Goal: Use online tool/utility

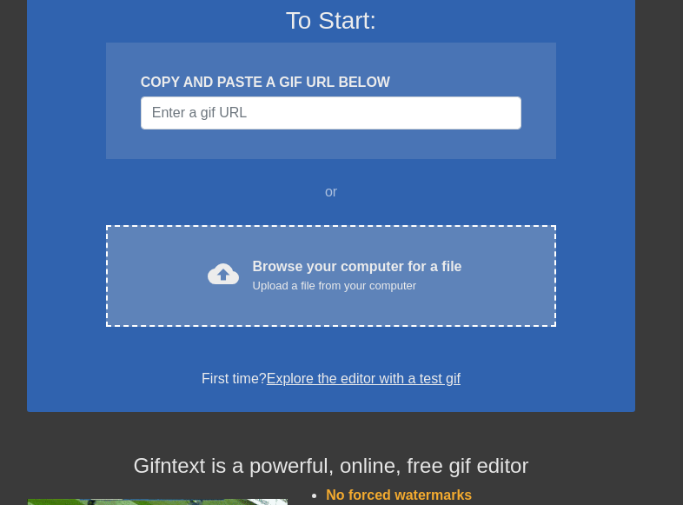
scroll to position [150, 0]
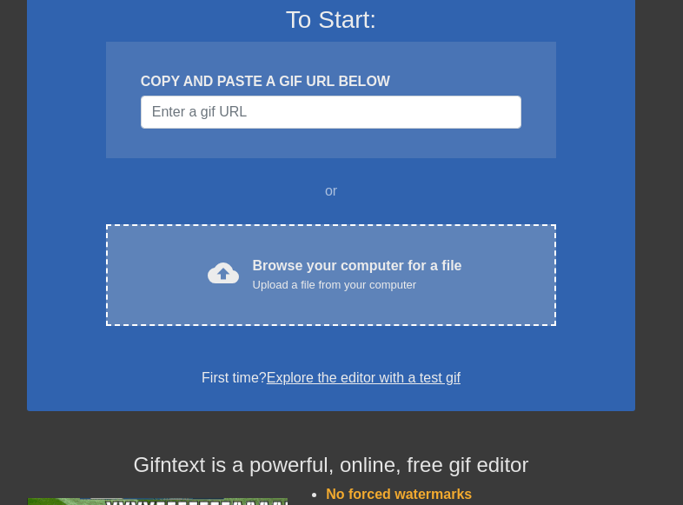
click at [318, 270] on div "Browse your computer for a file Upload a file from your computer" at bounding box center [358, 275] width 210 height 38
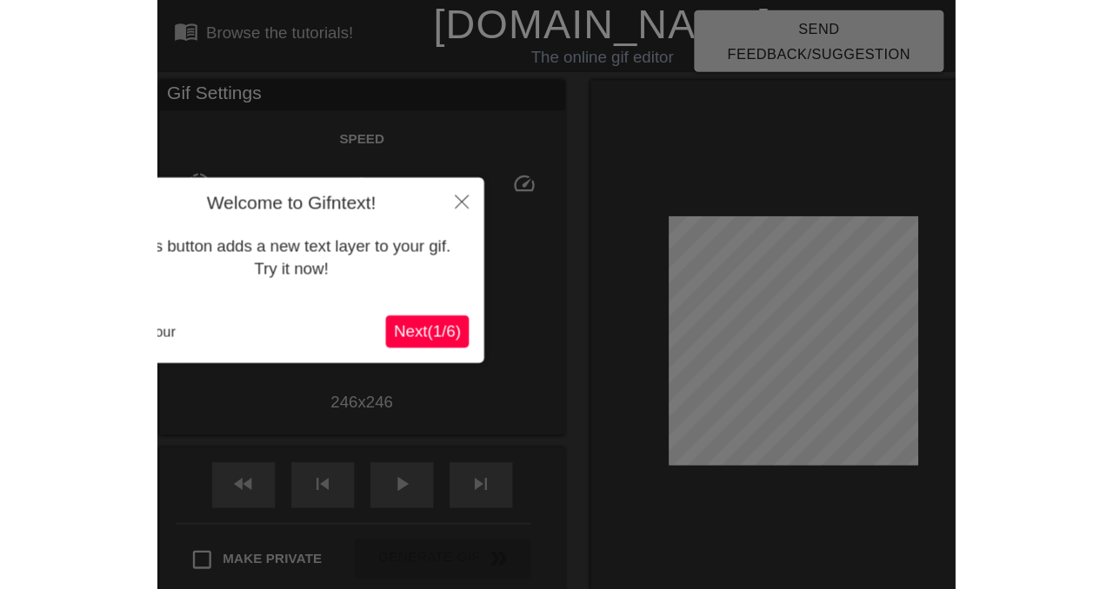
scroll to position [43, 0]
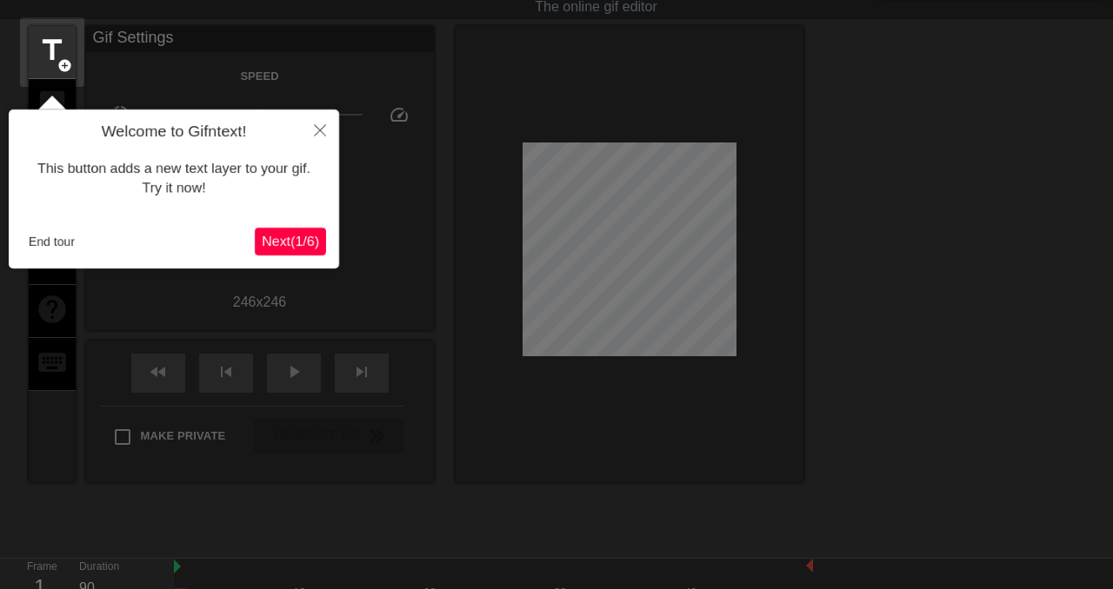
click at [297, 244] on span "Next ( 1 / 6 )" at bounding box center [290, 241] width 57 height 15
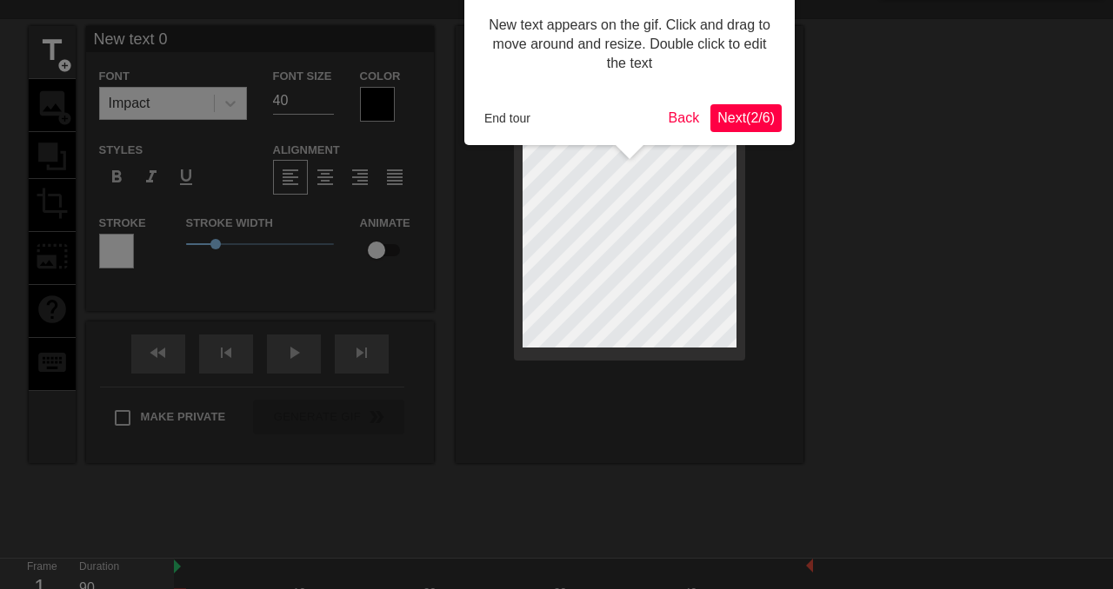
scroll to position [0, 0]
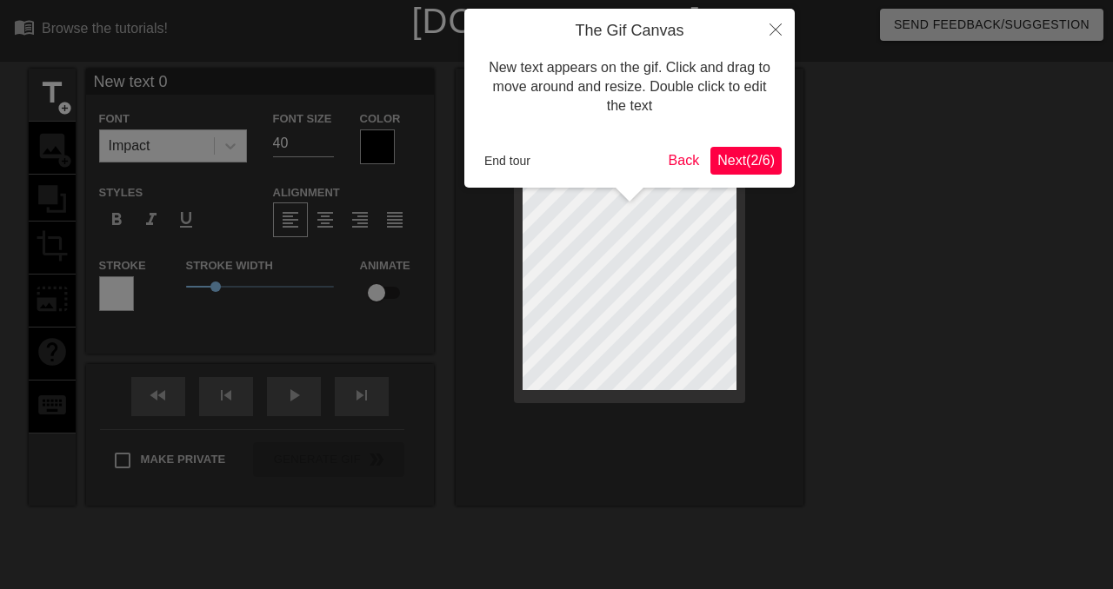
click at [682, 156] on span "Next ( 2 / 6 )" at bounding box center [745, 160] width 57 height 15
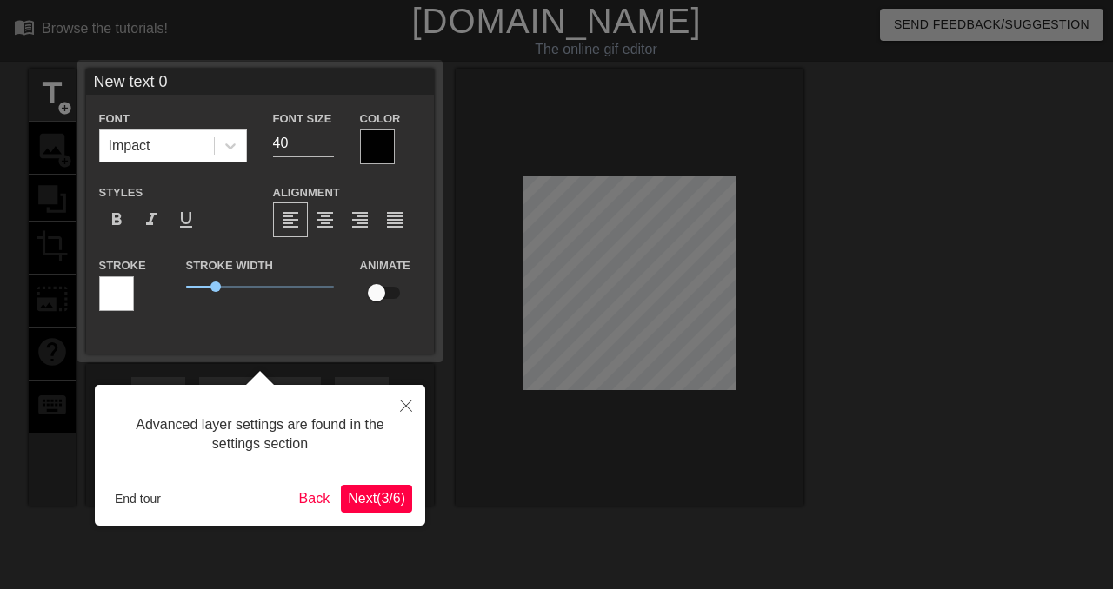
scroll to position [43, 0]
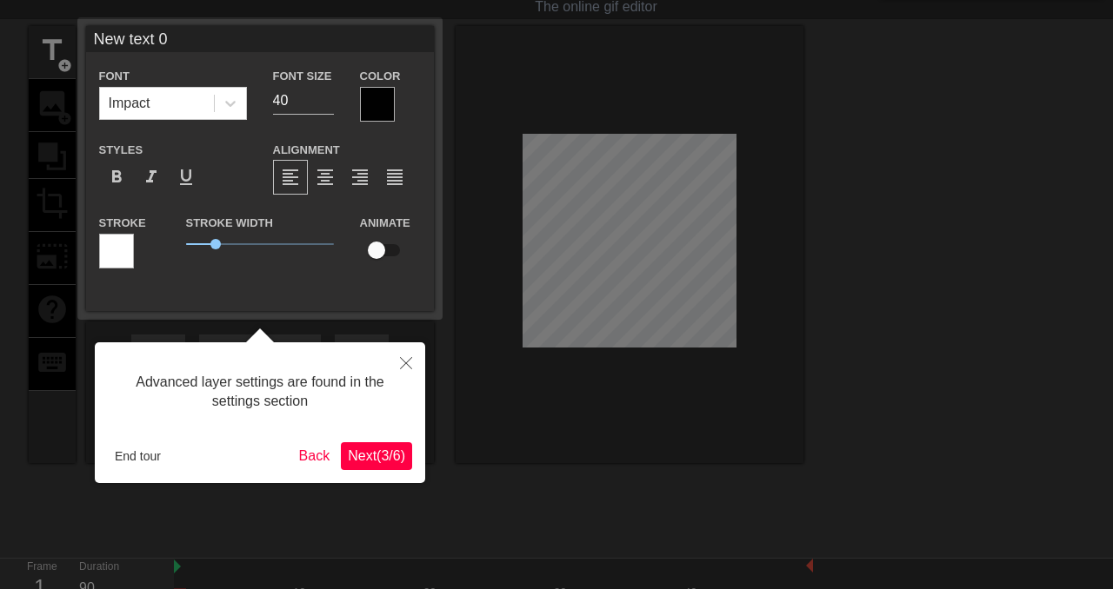
click at [370, 456] on span "Next ( 3 / 6 )" at bounding box center [376, 456] width 57 height 15
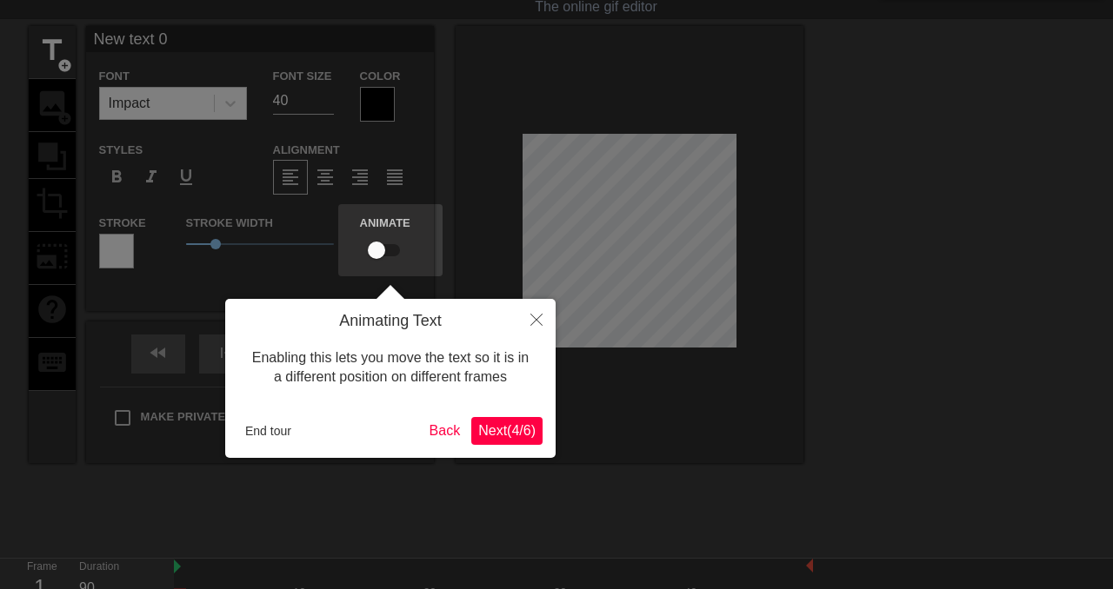
scroll to position [0, 0]
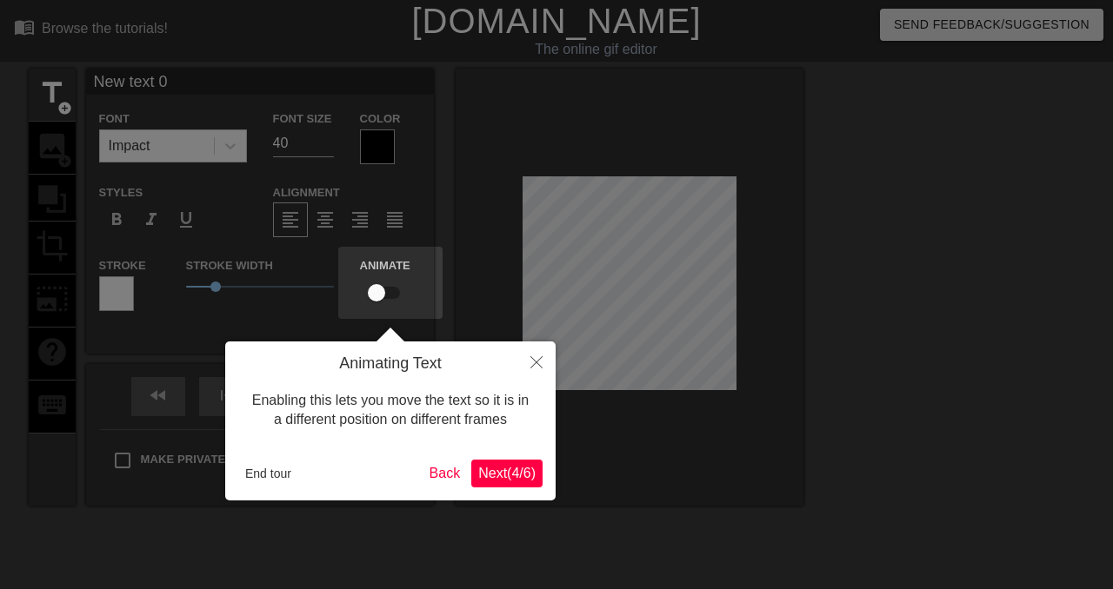
click at [514, 473] on span "Next ( 4 / 6 )" at bounding box center [506, 473] width 57 height 15
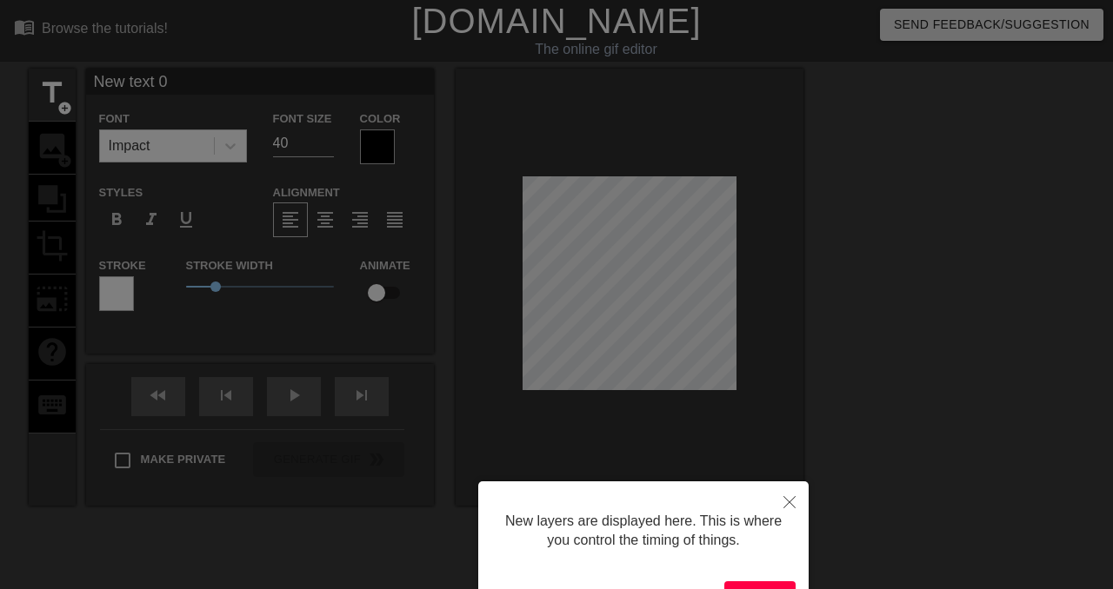
scroll to position [119, 0]
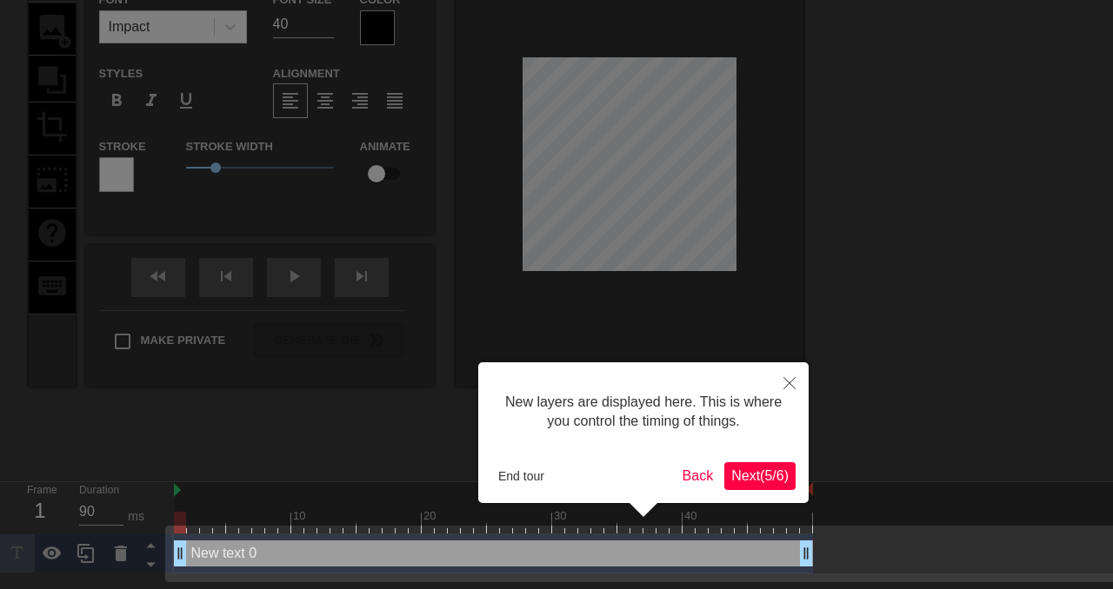
click at [682, 475] on span "Next ( 5 / 6 )" at bounding box center [759, 476] width 57 height 15
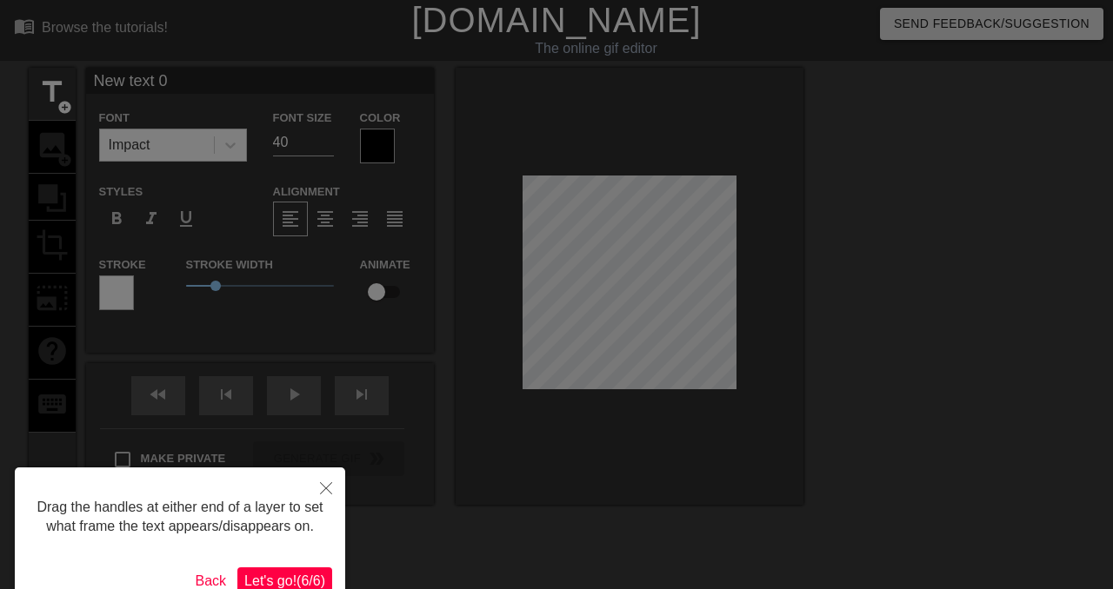
scroll to position [72, 0]
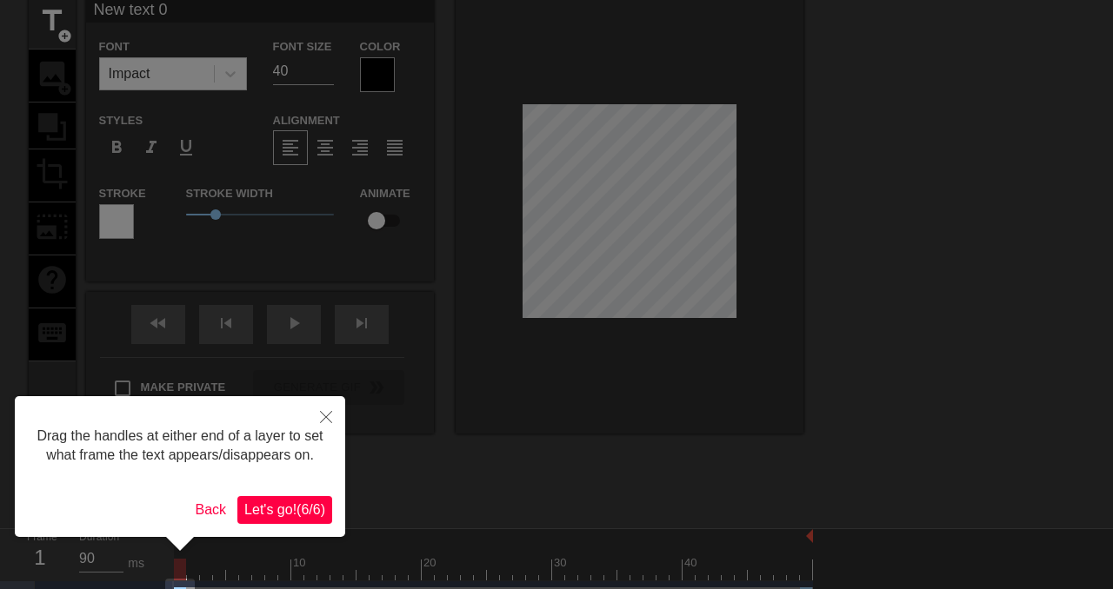
click at [304, 504] on span "Let's go! ( 6 / 6 )" at bounding box center [284, 509] width 81 height 15
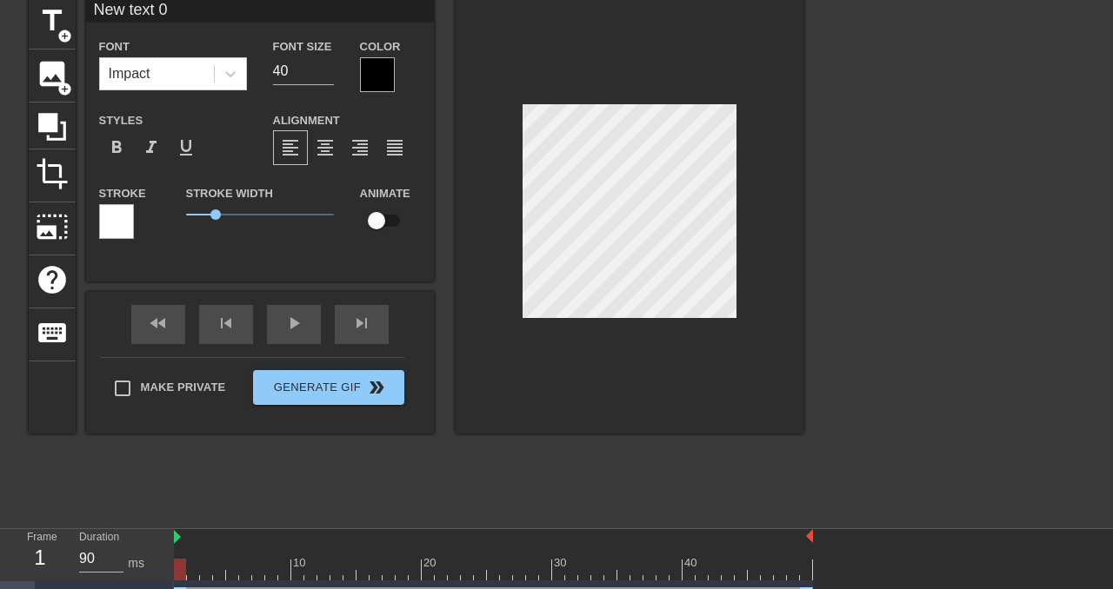
scroll to position [0, 0]
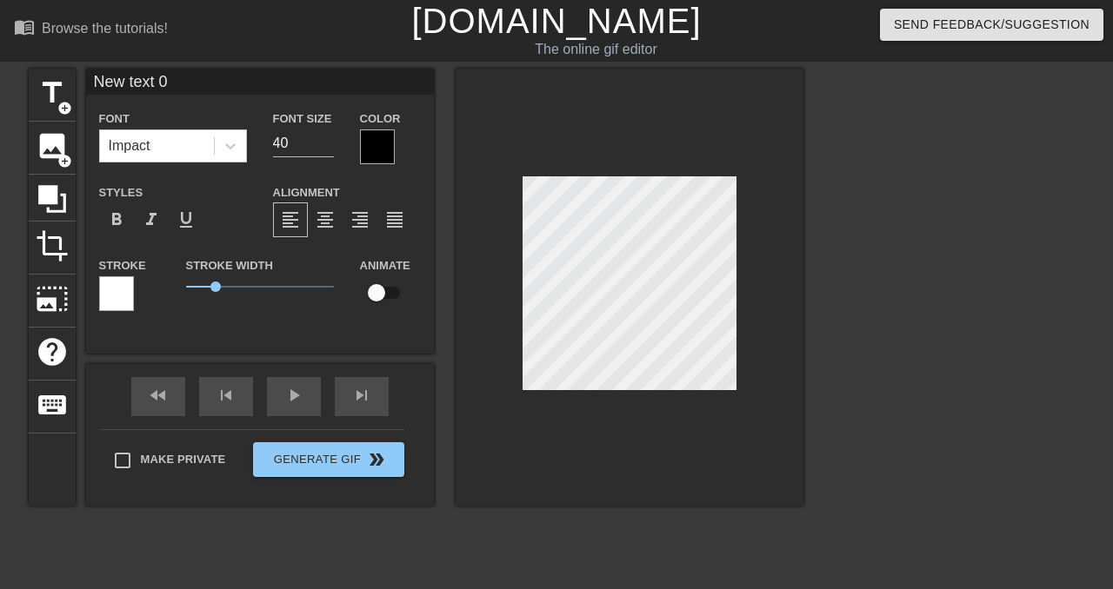
click at [179, 84] on input "New text 0" at bounding box center [260, 82] width 348 height 26
type input "This plumber is super cute, I'll just tease him a little..."
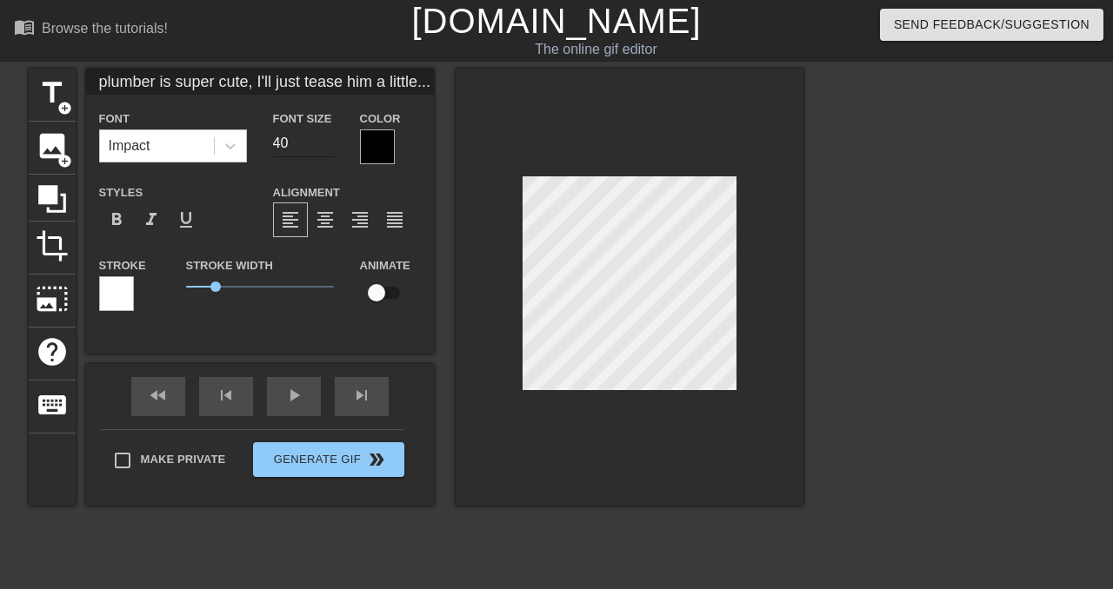
click at [298, 138] on input "40" at bounding box center [303, 144] width 61 height 28
type input "10"
click at [388, 143] on div at bounding box center [377, 147] width 35 height 35
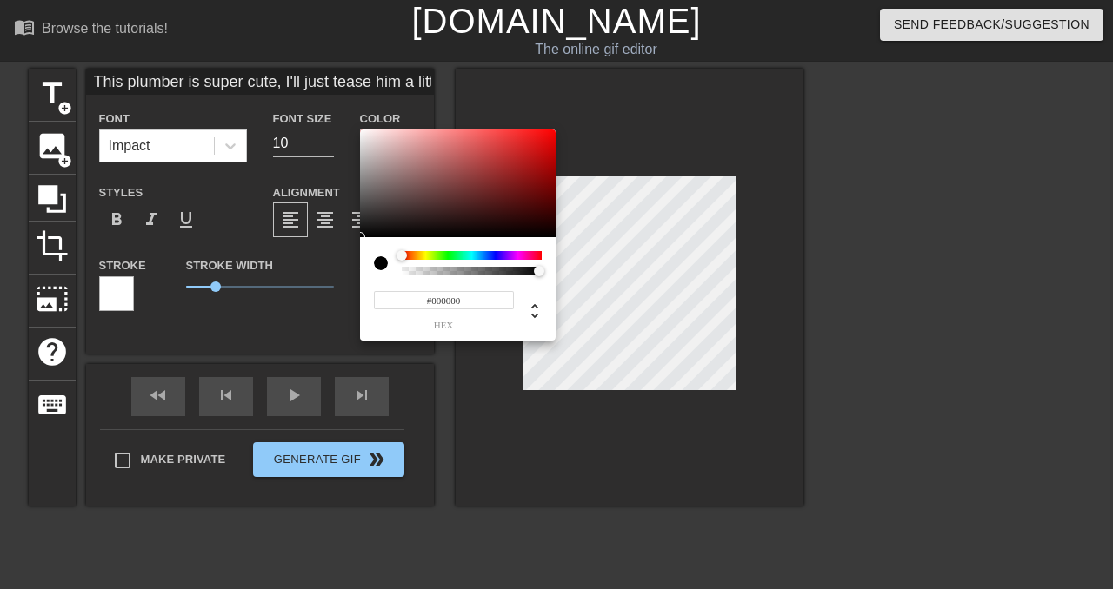
click at [402, 273] on div at bounding box center [472, 271] width 140 height 9
click at [400, 271] on div at bounding box center [388, 263] width 28 height 24
type input "0"
drag, startPoint x: 542, startPoint y: 273, endPoint x: 374, endPoint y: 275, distance: 167.8
click at [374, 275] on div at bounding box center [458, 263] width 168 height 24
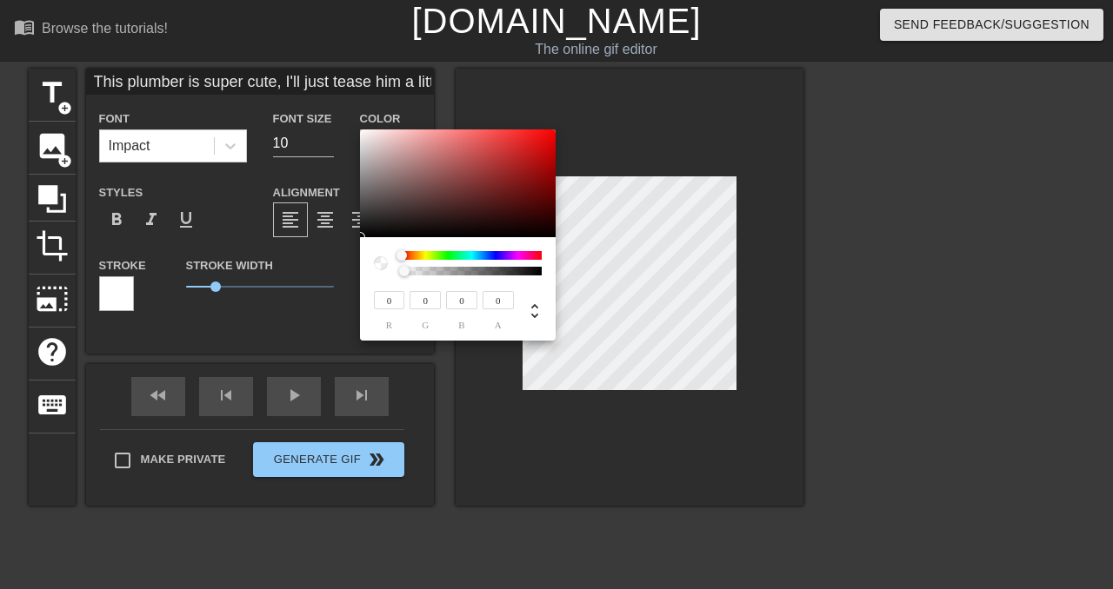
click at [540, 272] on div at bounding box center [472, 271] width 140 height 9
drag, startPoint x: 540, startPoint y: 272, endPoint x: 419, endPoint y: 276, distance: 120.9
click at [555, 274] on div "0 r 0 g 0 b 0 a" at bounding box center [458, 288] width 196 height 103
type input "1"
drag, startPoint x: 405, startPoint y: 270, endPoint x: 567, endPoint y: 270, distance: 161.7
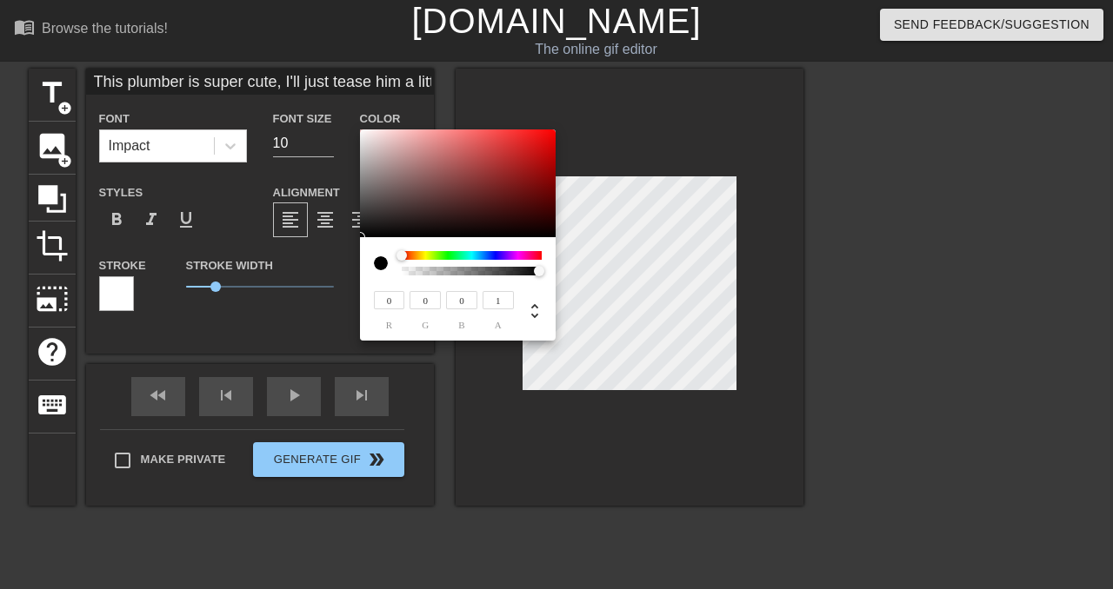
click at [567, 270] on div "0 r 0 g 0 b 1 a" at bounding box center [556, 294] width 1113 height 589
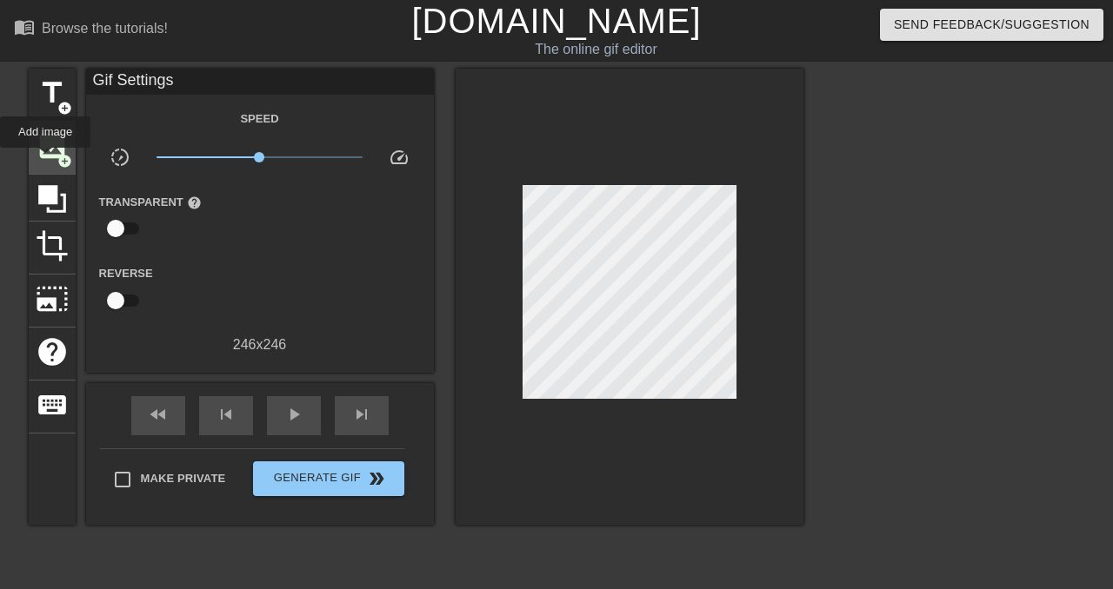
click at [46, 160] on span "image" at bounding box center [52, 146] width 33 height 33
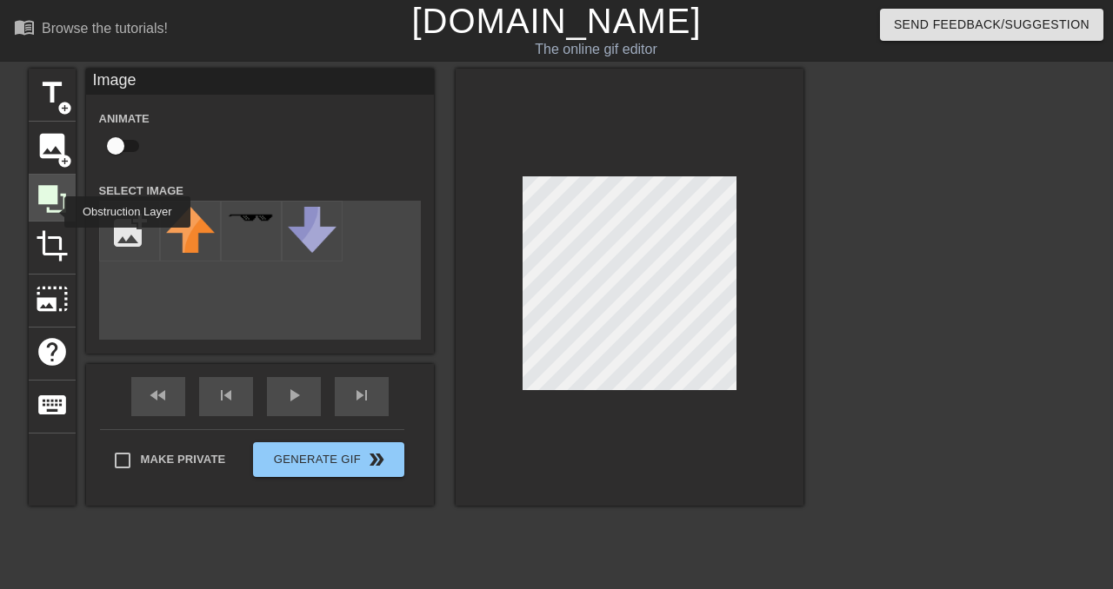
click at [53, 212] on icon at bounding box center [52, 199] width 33 height 33
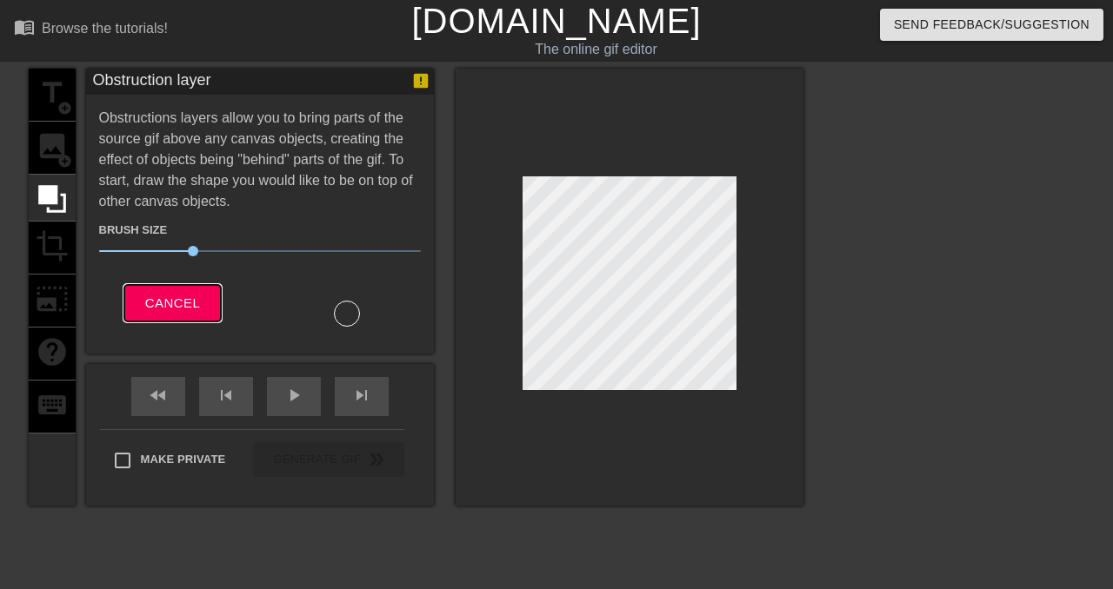
click at [185, 308] on span "Cancel" at bounding box center [172, 303] width 55 height 23
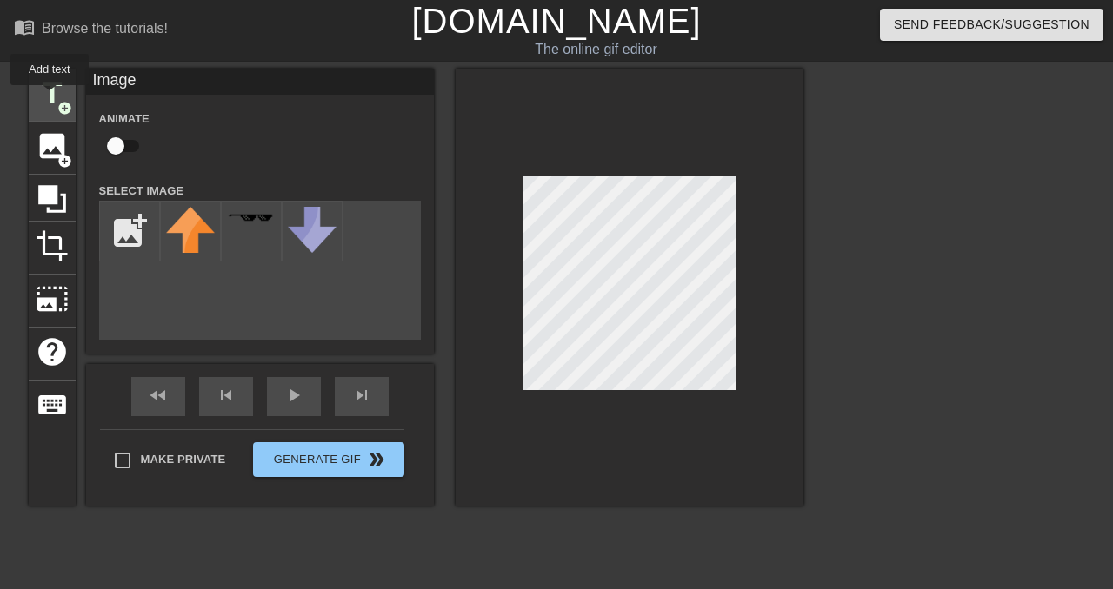
click at [50, 97] on span "title" at bounding box center [52, 93] width 33 height 33
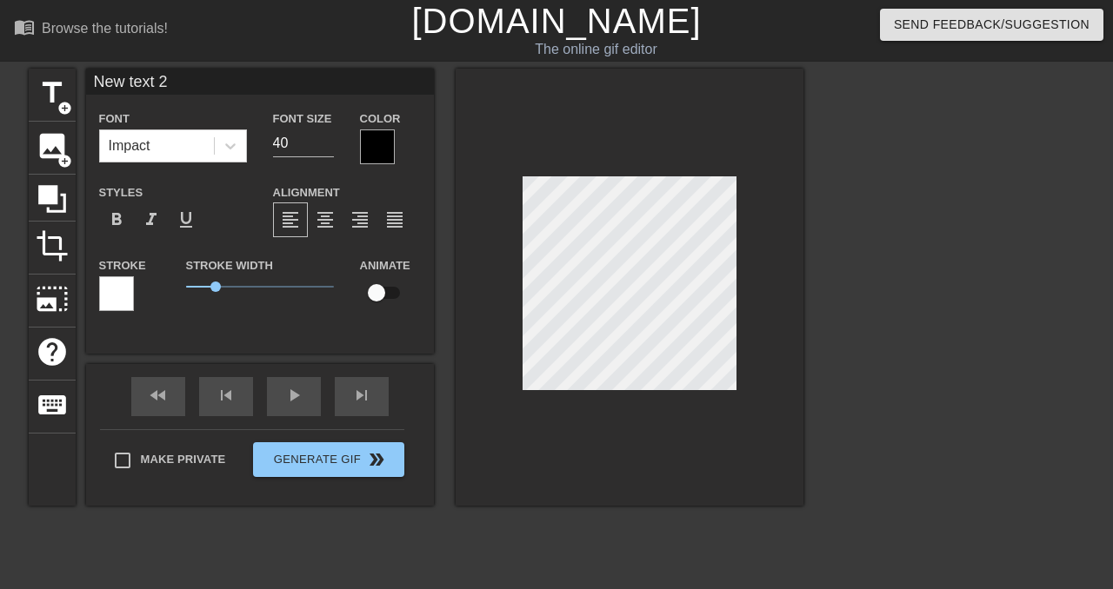
scroll to position [0, 3]
click at [299, 143] on input "10" at bounding box center [303, 144] width 61 height 28
type input "15"
type textarea "This plumber is super cute, I'll just tease him a little..."
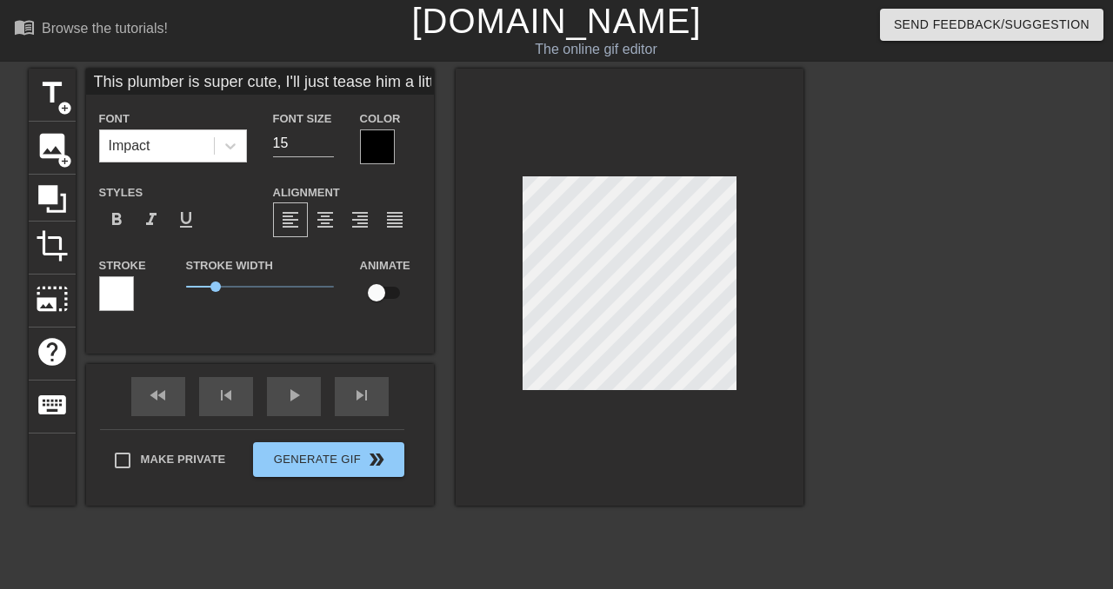
type input "This plumber is super cute, I'll just tease him a little..."
type textarea "This plumber is super cute, I'll just tease him a little..."
click at [226, 153] on icon at bounding box center [230, 145] width 17 height 17
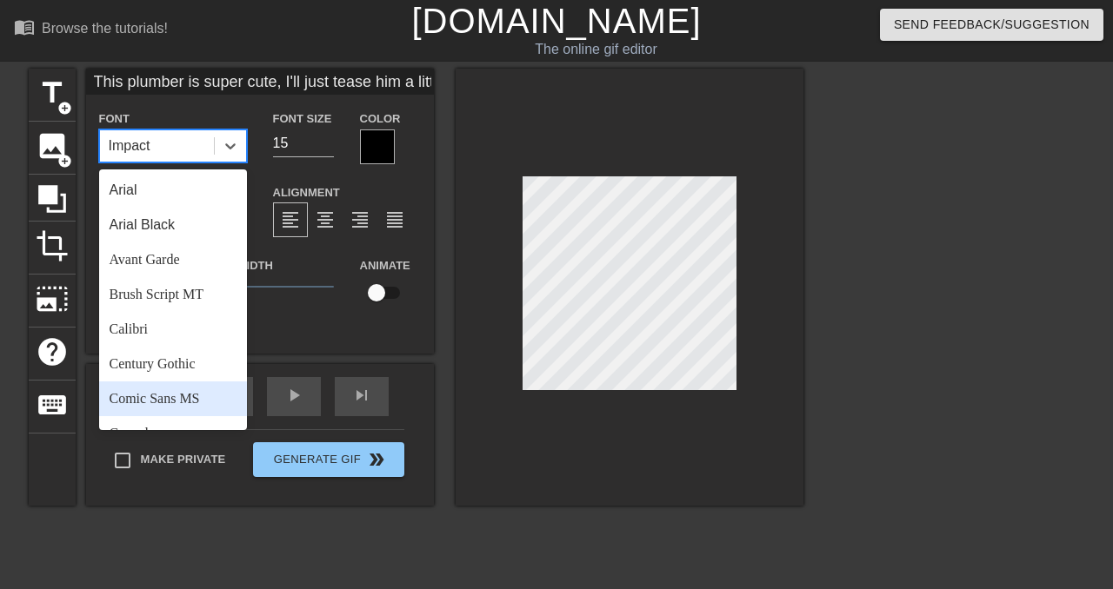
click at [169, 410] on div "Comic Sans MS" at bounding box center [173, 399] width 148 height 35
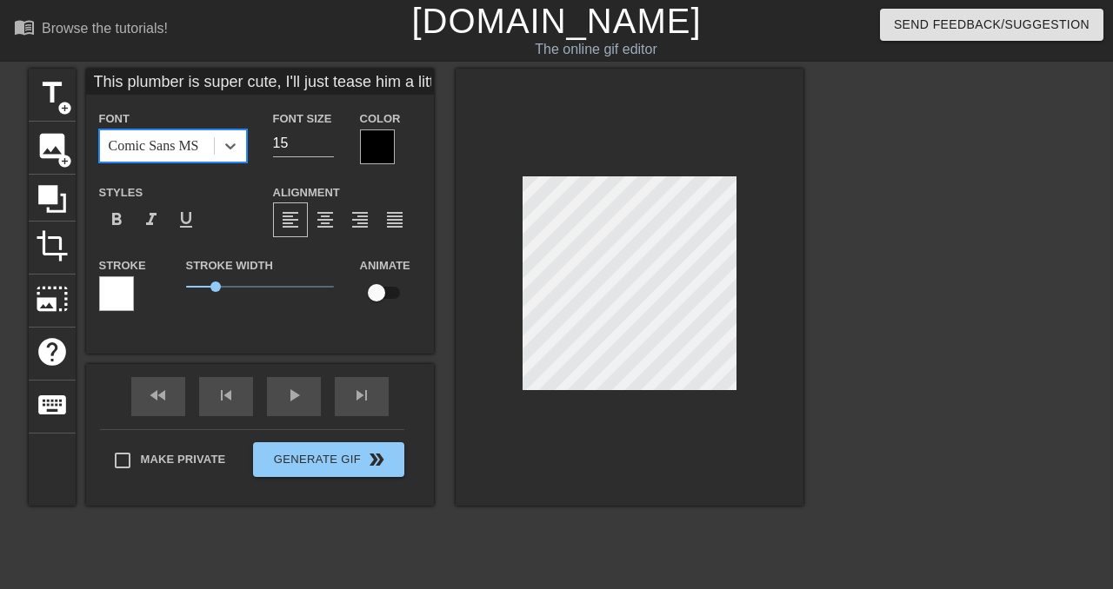
click at [243, 283] on span "1" at bounding box center [260, 286] width 148 height 21
click at [210, 283] on span "1.95" at bounding box center [260, 286] width 148 height 21
click at [240, 281] on span "0.8" at bounding box center [260, 286] width 148 height 21
click at [120, 294] on div at bounding box center [116, 293] width 35 height 35
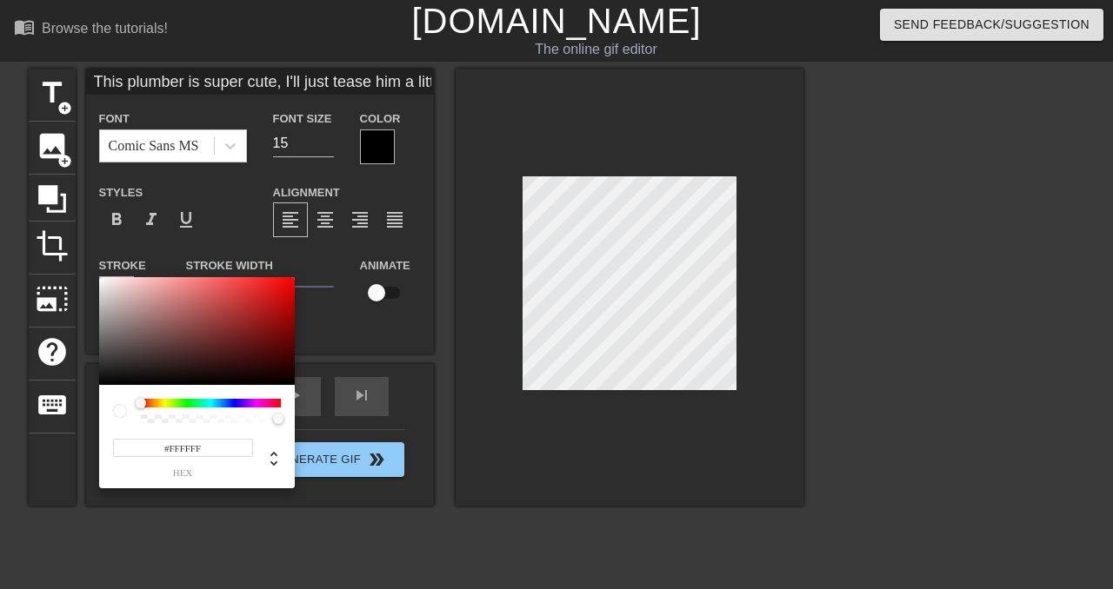
click at [103, 381] on div at bounding box center [197, 331] width 196 height 108
type input "This plumber is super cute, I'll just tease him a little..."
type input "#0A0A0A"
type input "This plumber is super cute, I'll just tease him a little..."
click at [103, 381] on div at bounding box center [99, 381] width 10 height 10
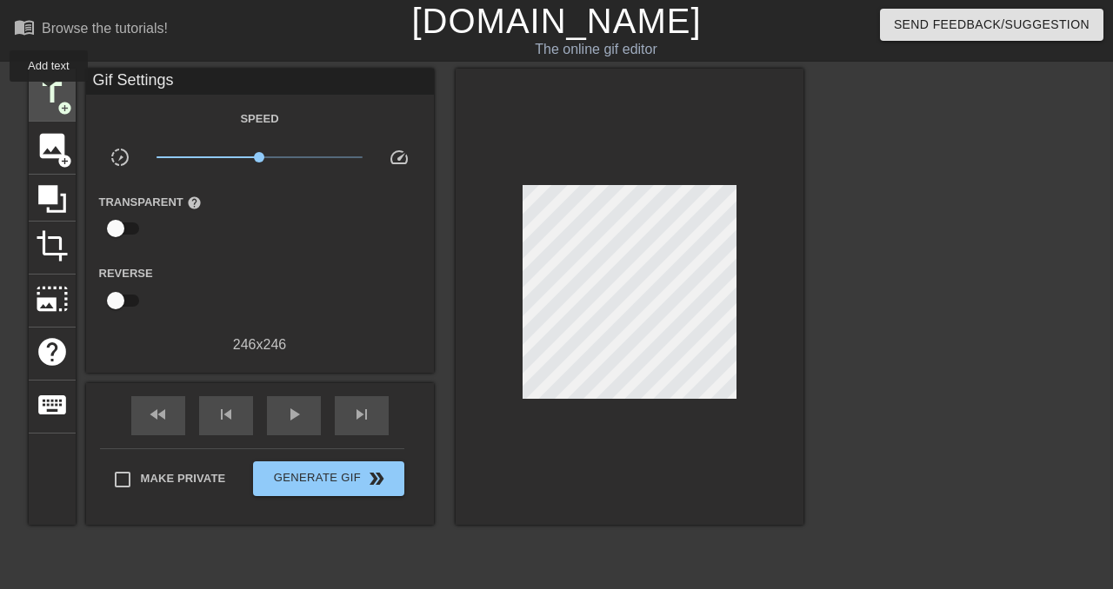
click at [50, 94] on span "title" at bounding box center [52, 93] width 33 height 33
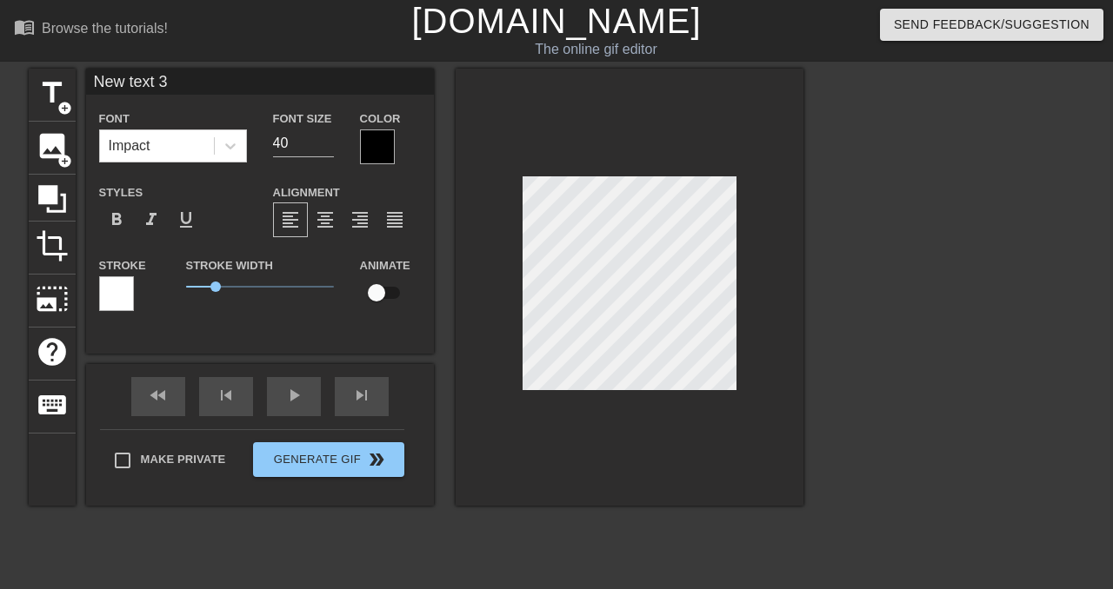
scroll to position [0, 3]
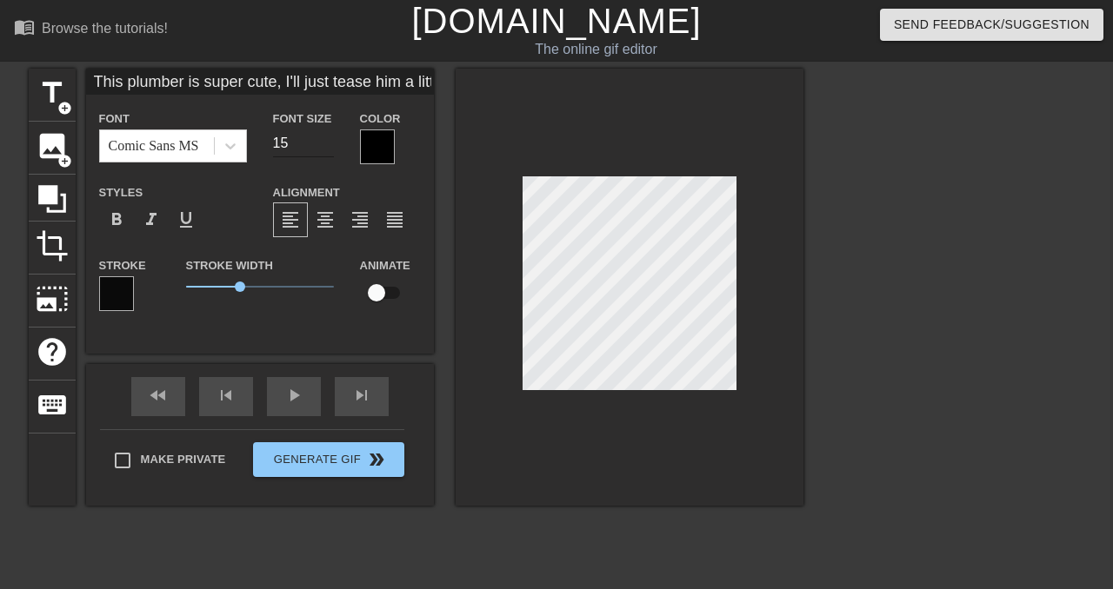
click at [290, 143] on input "15" at bounding box center [303, 144] width 61 height 28
type input "This plumber is super cute, I'll just tease him a little..."
type input "1"
type input "This plumber is super cute, I'll just tease him a little..."
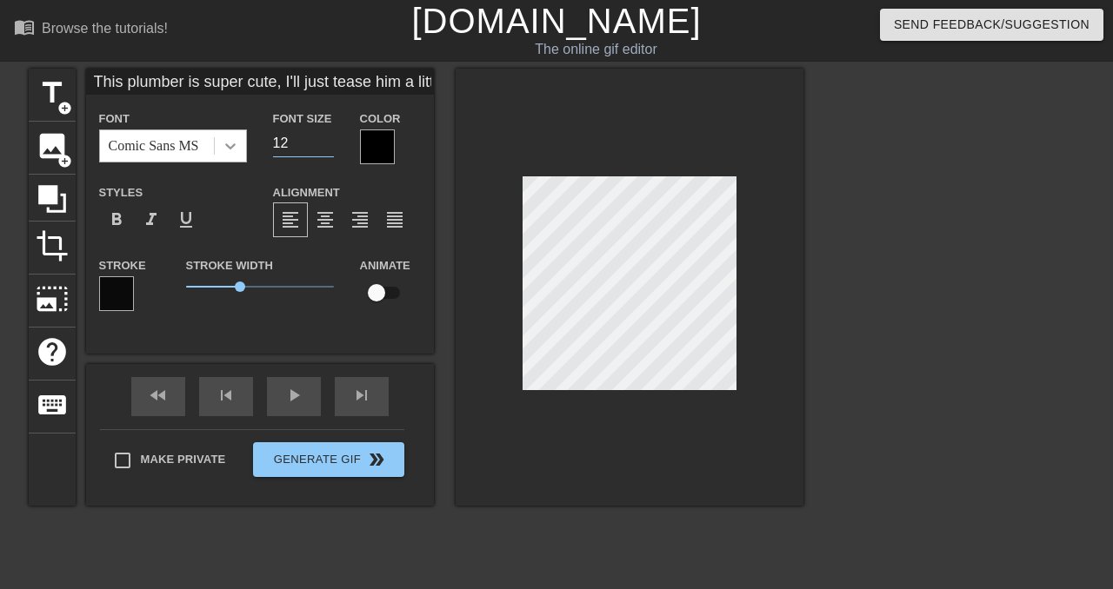
type input "12"
click at [224, 154] on icon at bounding box center [230, 145] width 17 height 17
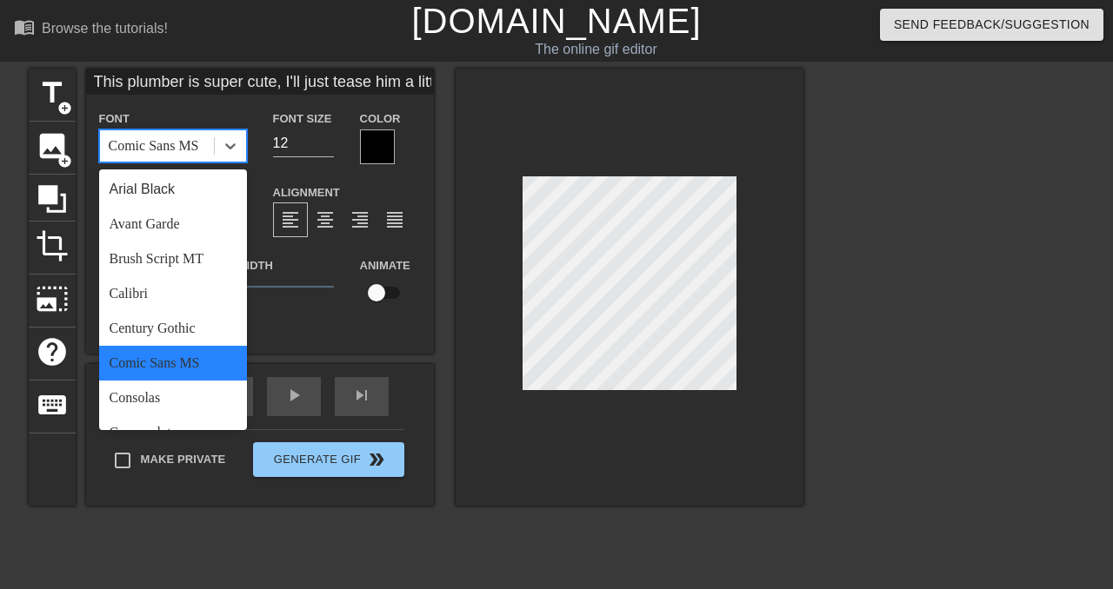
scroll to position [0, 0]
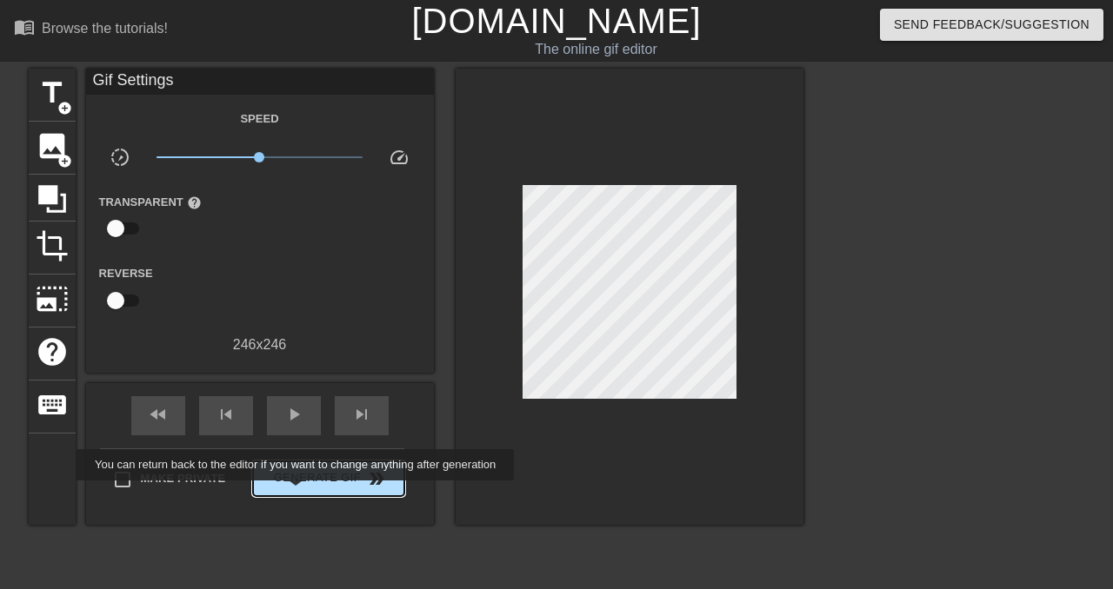
click at [307, 493] on button "Generate Gif double_arrow" at bounding box center [328, 479] width 150 height 35
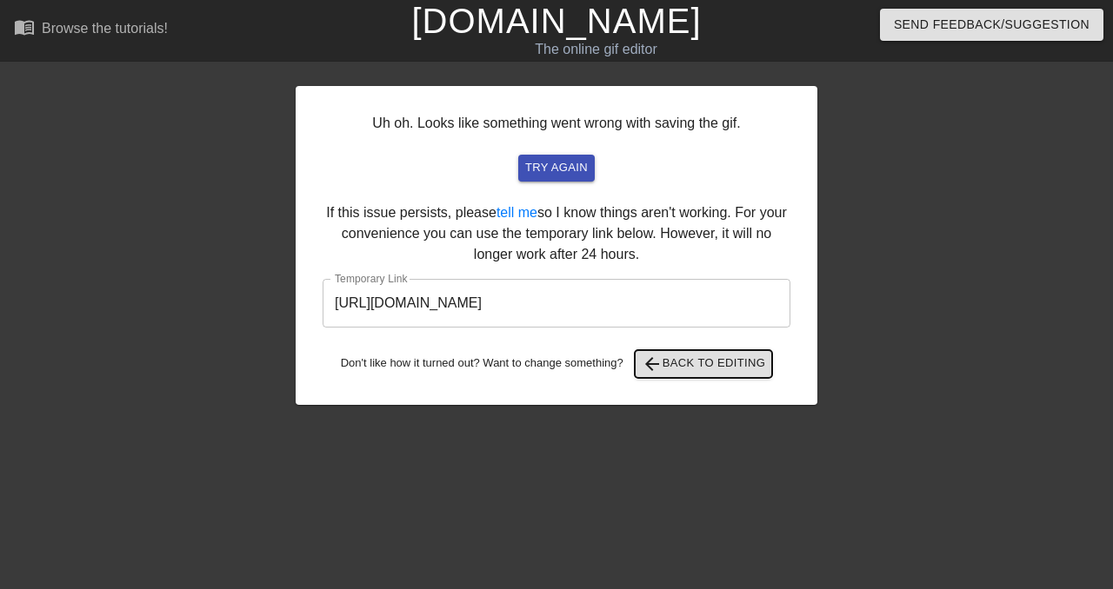
click at [682, 367] on span "arrow_back Back to Editing" at bounding box center [704, 364] width 124 height 21
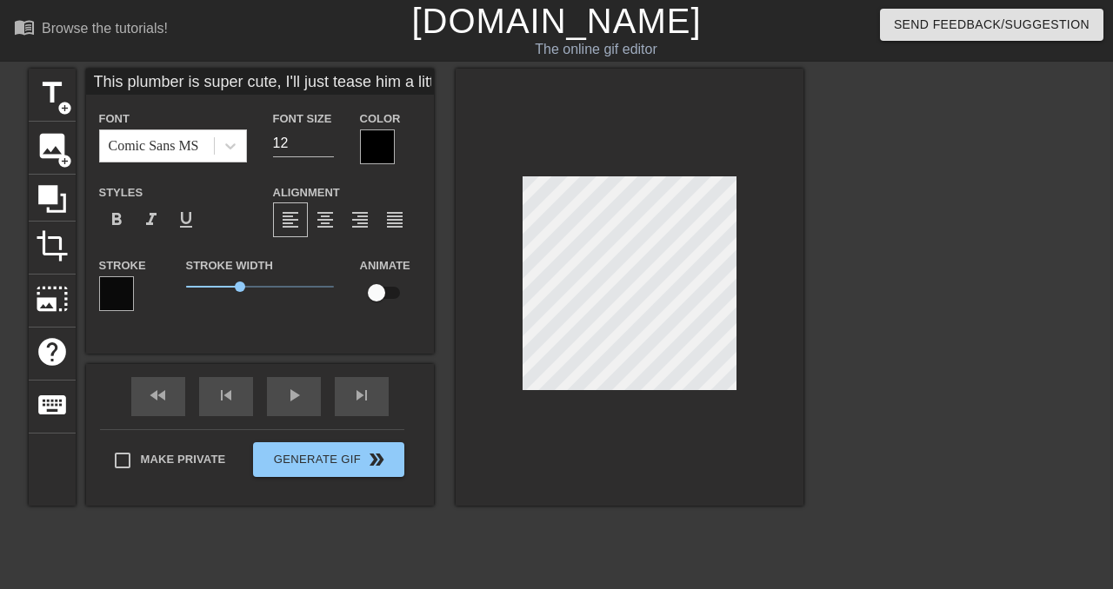
click at [374, 146] on div at bounding box center [377, 147] width 35 height 35
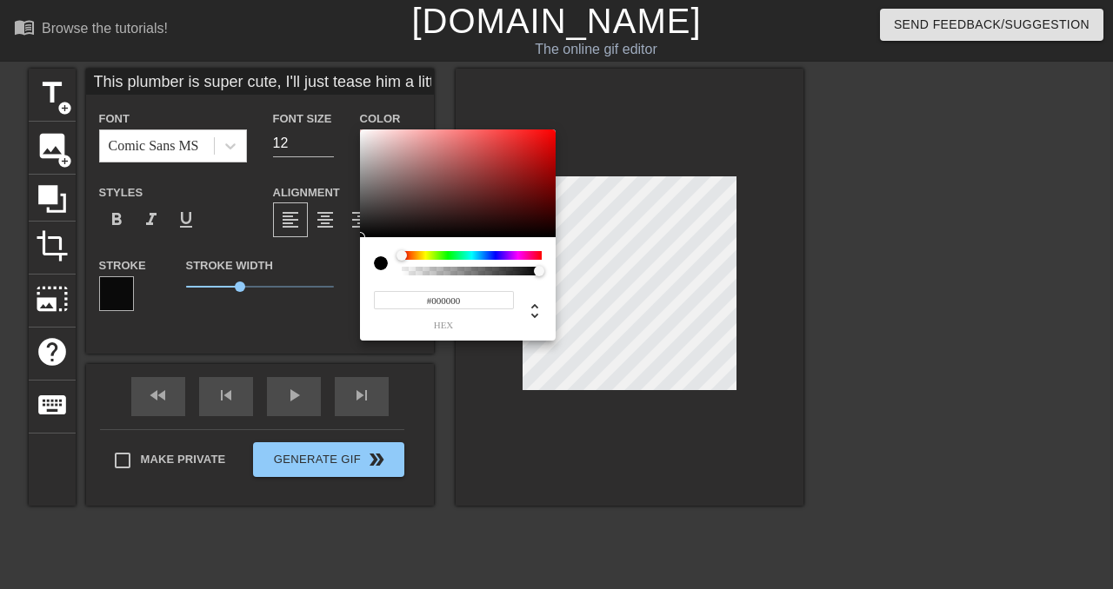
click at [402, 270] on div at bounding box center [472, 271] width 140 height 9
type input "This plumber is super cute, I'll just tease him a little..."
type input "#FBC3C3"
click at [360, 131] on div at bounding box center [458, 184] width 196 height 108
type input "This plumber is super cute, I'll just tease him a little..."
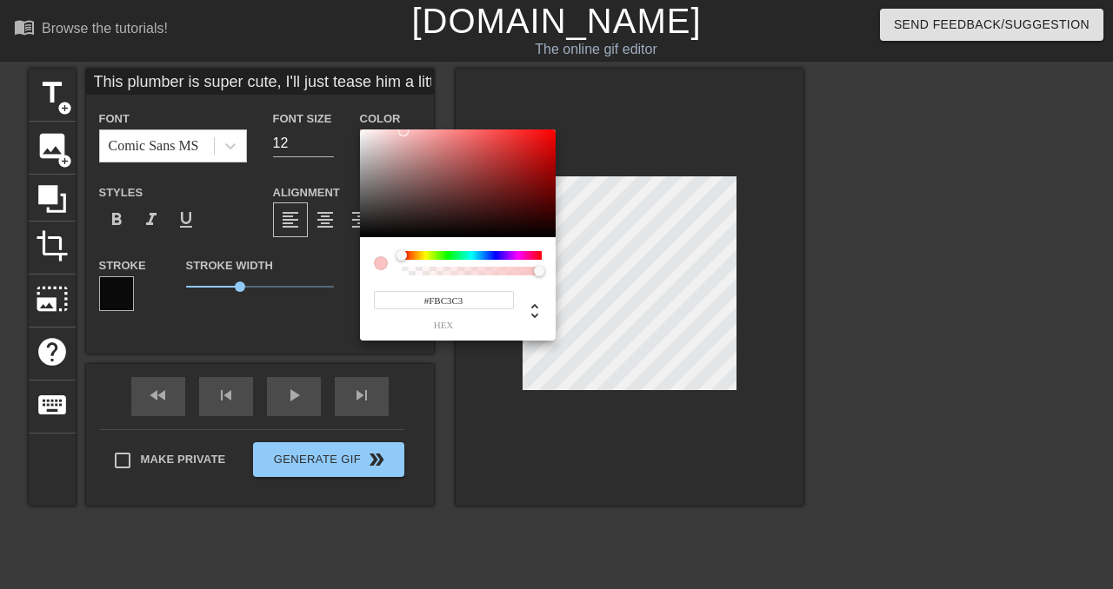
type input "#F5F1F1"
click at [363, 134] on div at bounding box center [458, 184] width 196 height 108
type input "This plumber is super cute, I'll just tease him a little..."
type input "#FBF7F7"
type input "This plumber is super cute, I'll just tease him a little..."
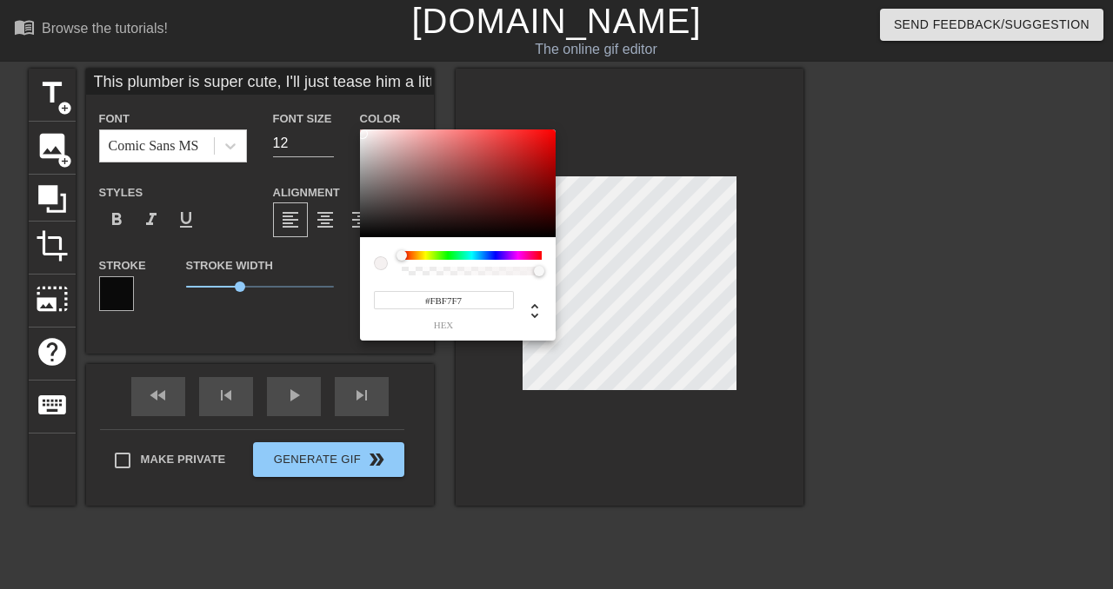
type input "#FDF9F9"
click at [363, 130] on div at bounding box center [362, 130] width 10 height 10
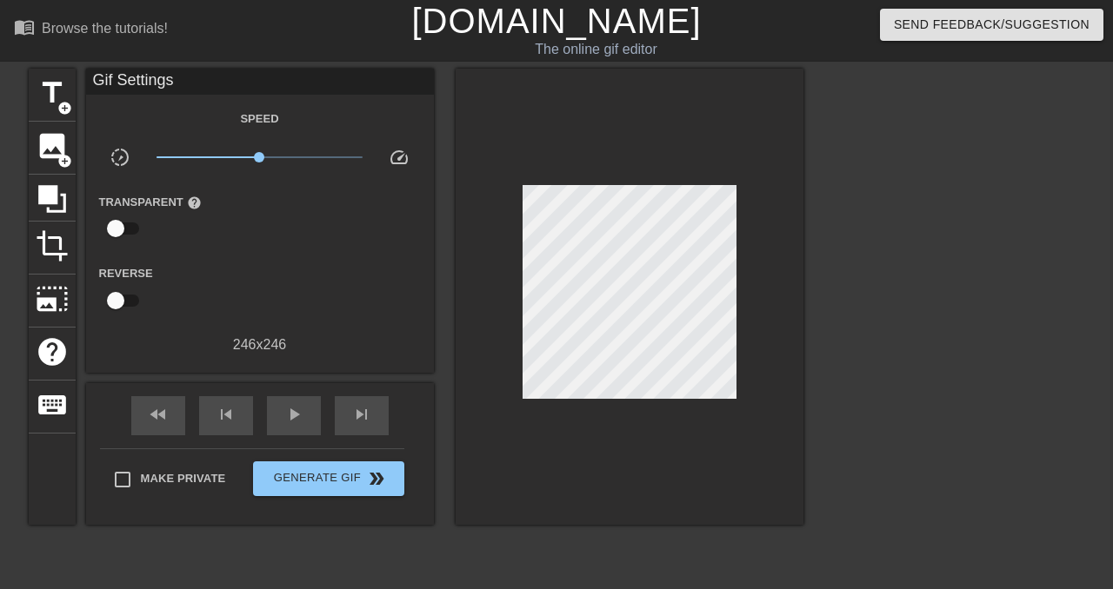
click at [6, 99] on div "title add_circle image add_circle crop photo_size_select_large help keyboard Gi…" at bounding box center [556, 330] width 1113 height 522
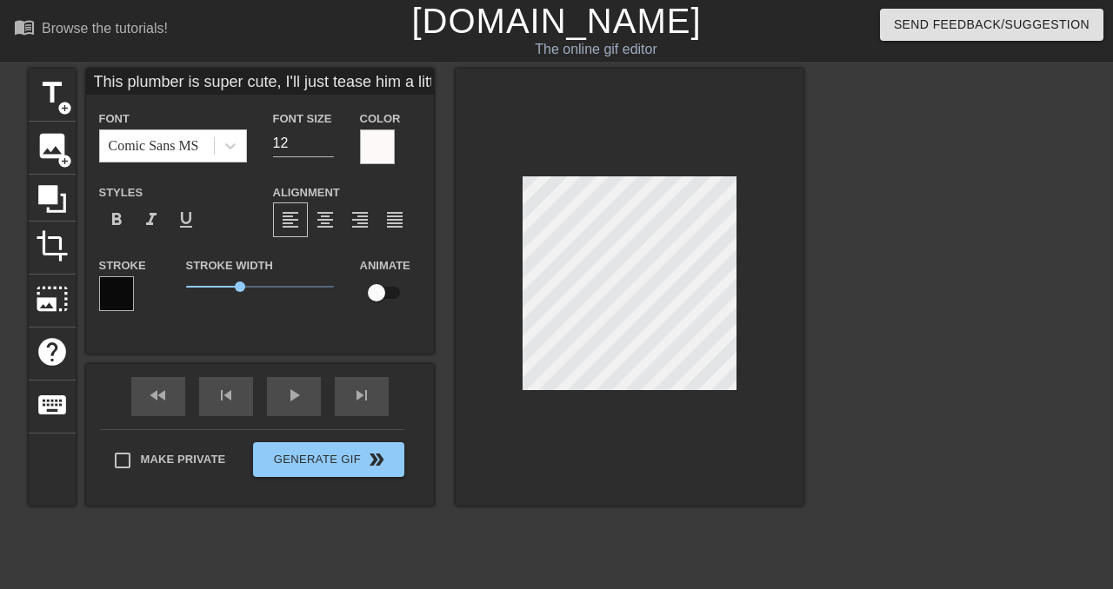
click at [125, 291] on div at bounding box center [116, 293] width 35 height 35
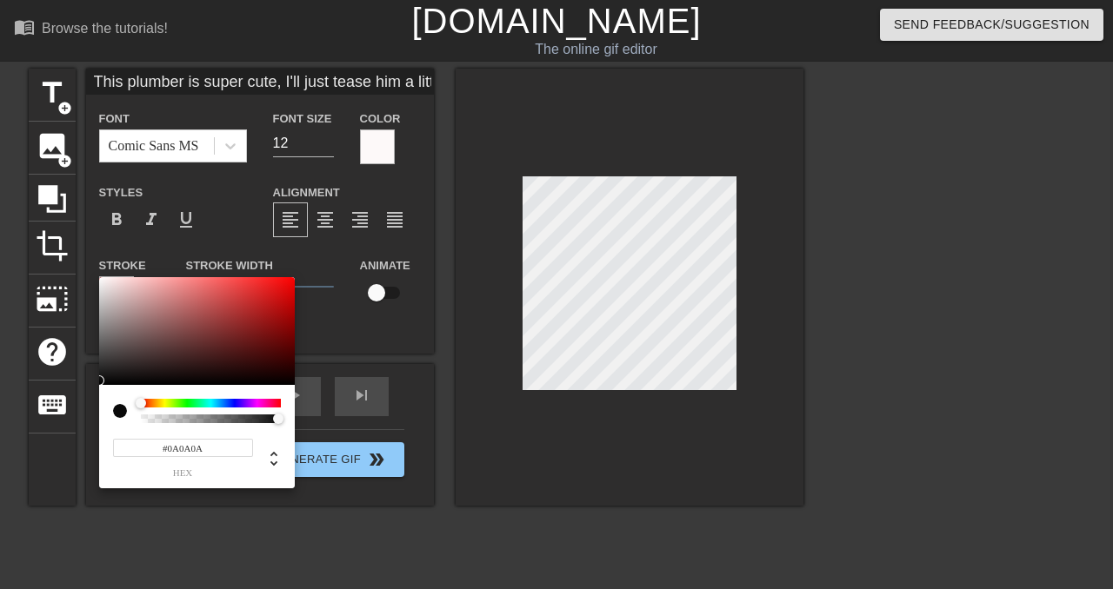
type input "This plumber is super cute, I'll just tease him a little..."
type input "#F7F4F4"
click at [101, 281] on div at bounding box center [197, 331] width 196 height 108
type input "This plumber is super cute, I'll just tease him a little..."
click at [101, 281] on div at bounding box center [101, 281] width 10 height 10
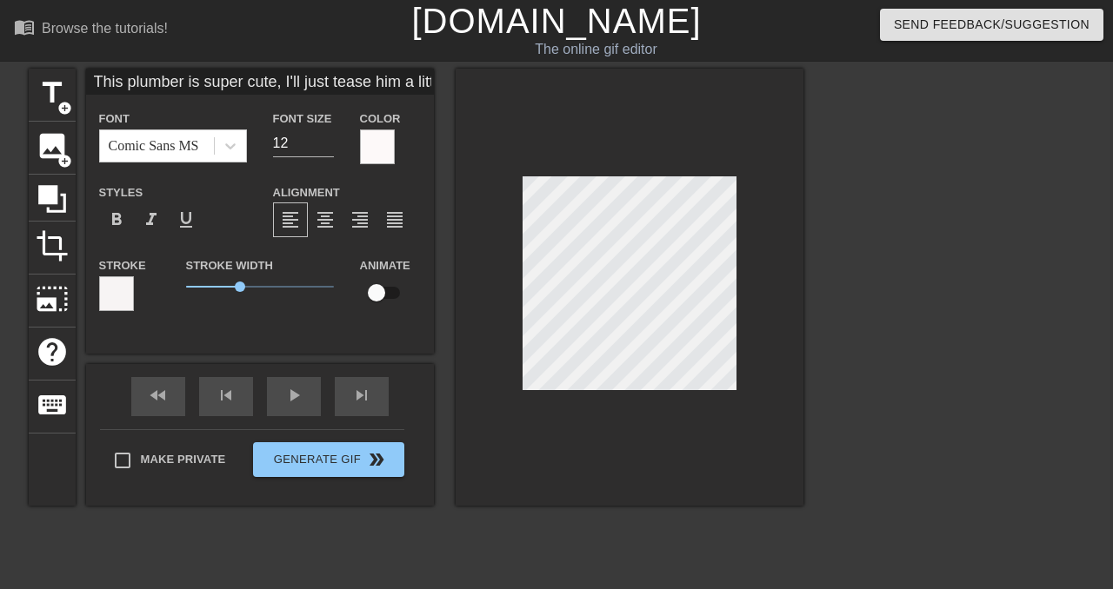
scroll to position [0, 4]
type input "This plumber is super cute, I'll just tease him a little..."
drag, startPoint x: 238, startPoint y: 286, endPoint x: 211, endPoint y: 286, distance: 27.0
click at [211, 286] on span "0.85" at bounding box center [210, 287] width 10 height 10
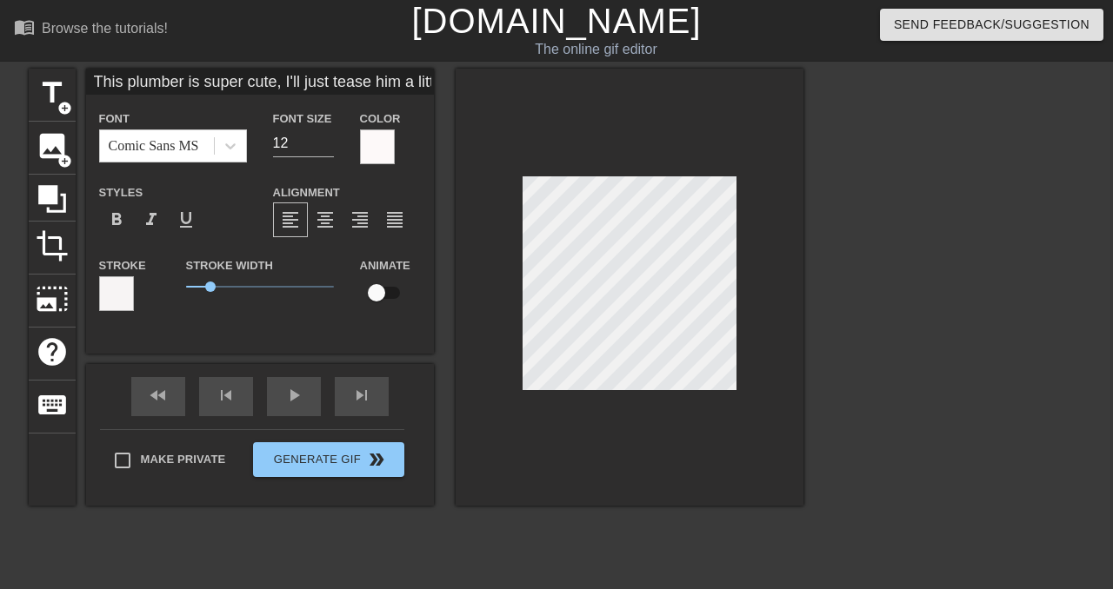
scroll to position [0, 7]
click at [682, 229] on div at bounding box center [630, 287] width 348 height 437
click at [682, 236] on div at bounding box center [954, 330] width 261 height 522
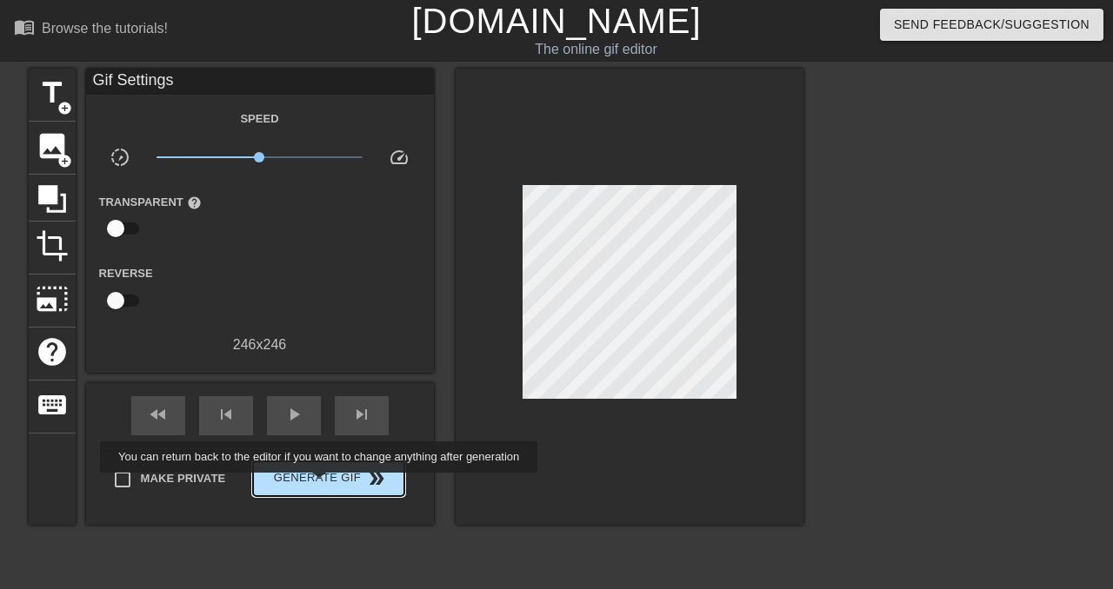
click at [330, 485] on span "Generate Gif double_arrow" at bounding box center [328, 479] width 136 height 21
